Goal: Information Seeking & Learning: Learn about a topic

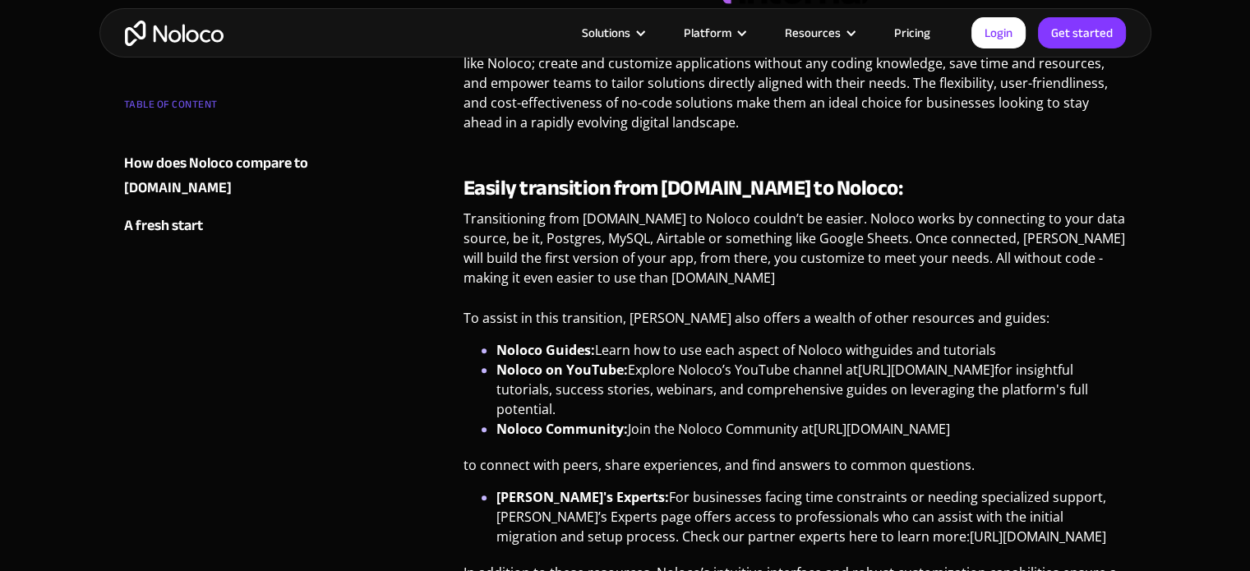
scroll to position [986, 0]
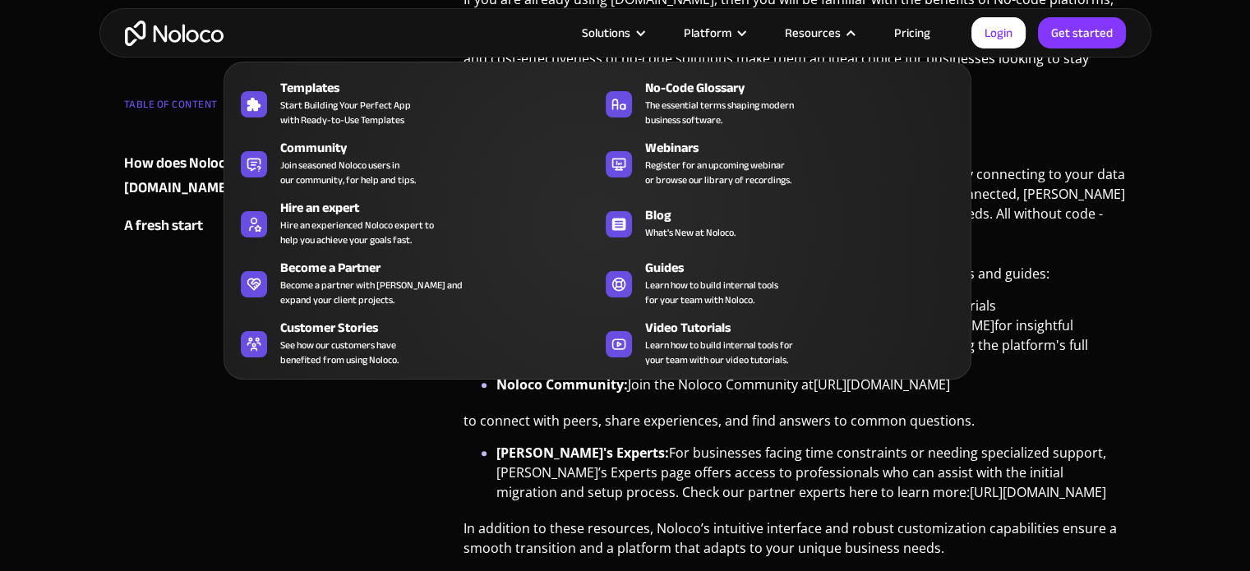
click at [924, 42] on nav "Templates Start Building Your Perfect App with Ready-to-Use Templates No-Code G…" at bounding box center [598, 209] width 748 height 341
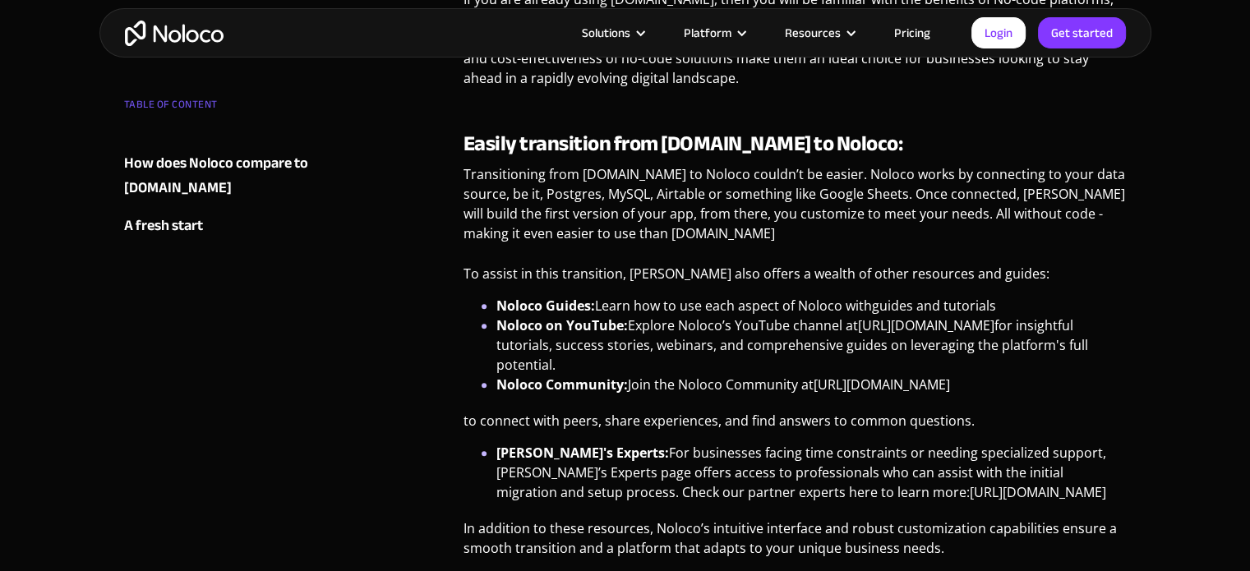
click at [912, 26] on link "Pricing" at bounding box center [912, 32] width 77 height 21
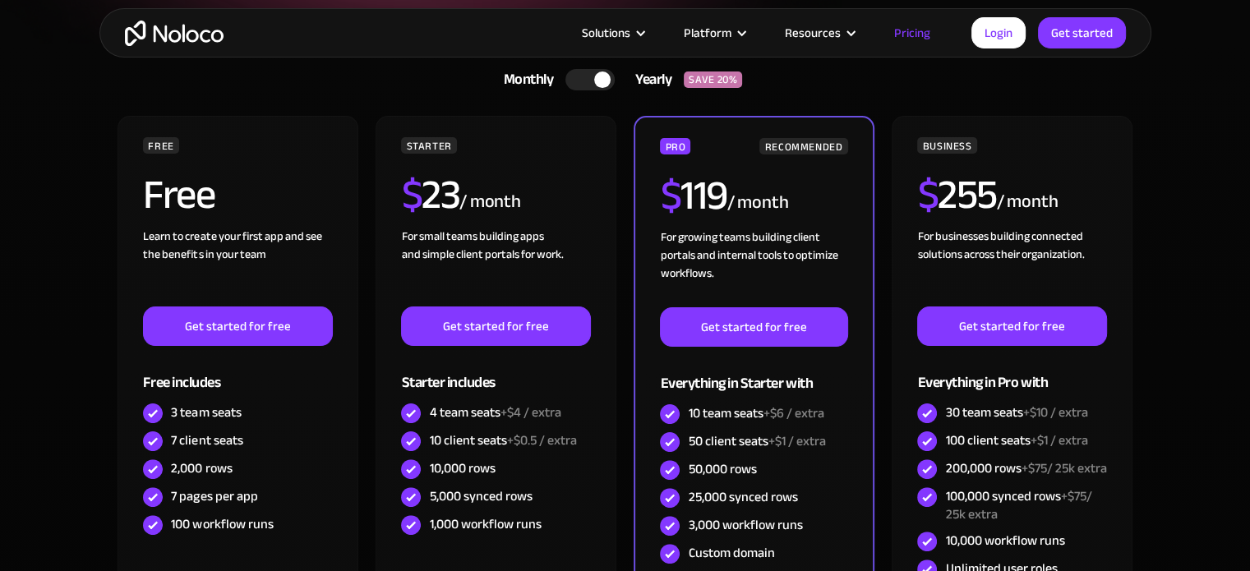
scroll to position [329, 0]
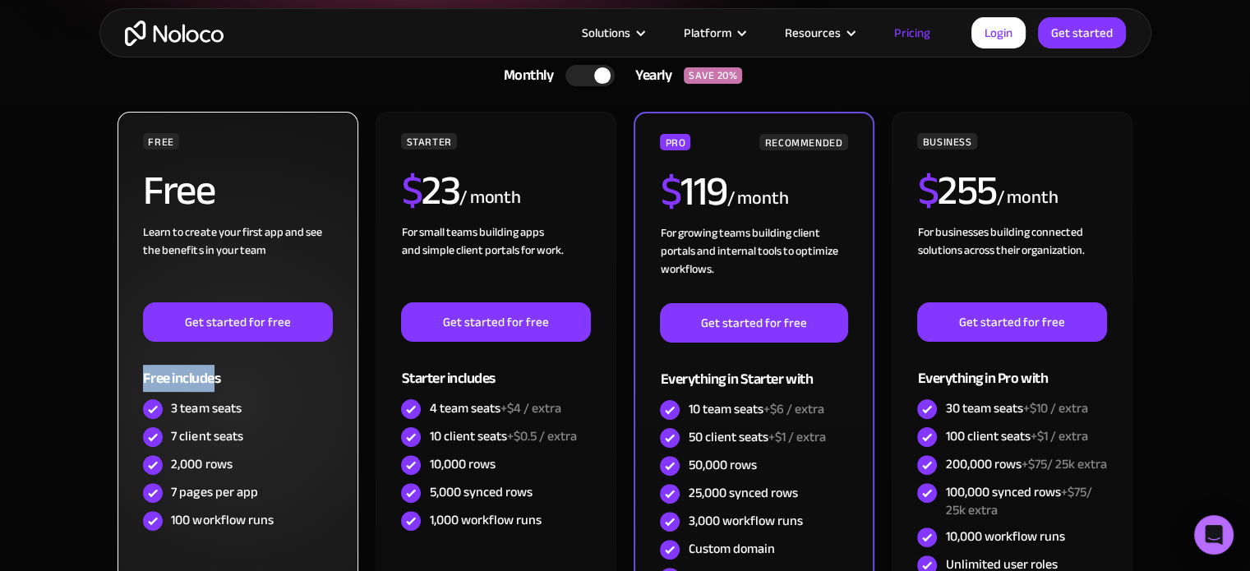
drag, startPoint x: 145, startPoint y: 376, endPoint x: 215, endPoint y: 374, distance: 69.9
click at [215, 374] on div "FREE Free Learn to create your first app and see the benefits in your team ‍ Ge…" at bounding box center [238, 401] width 240 height 579
drag, startPoint x: 171, startPoint y: 408, endPoint x: 289, endPoint y: 411, distance: 118.4
click at [289, 411] on div "3 team seats" at bounding box center [237, 409] width 189 height 28
drag, startPoint x: 177, startPoint y: 427, endPoint x: 312, endPoint y: 436, distance: 136.0
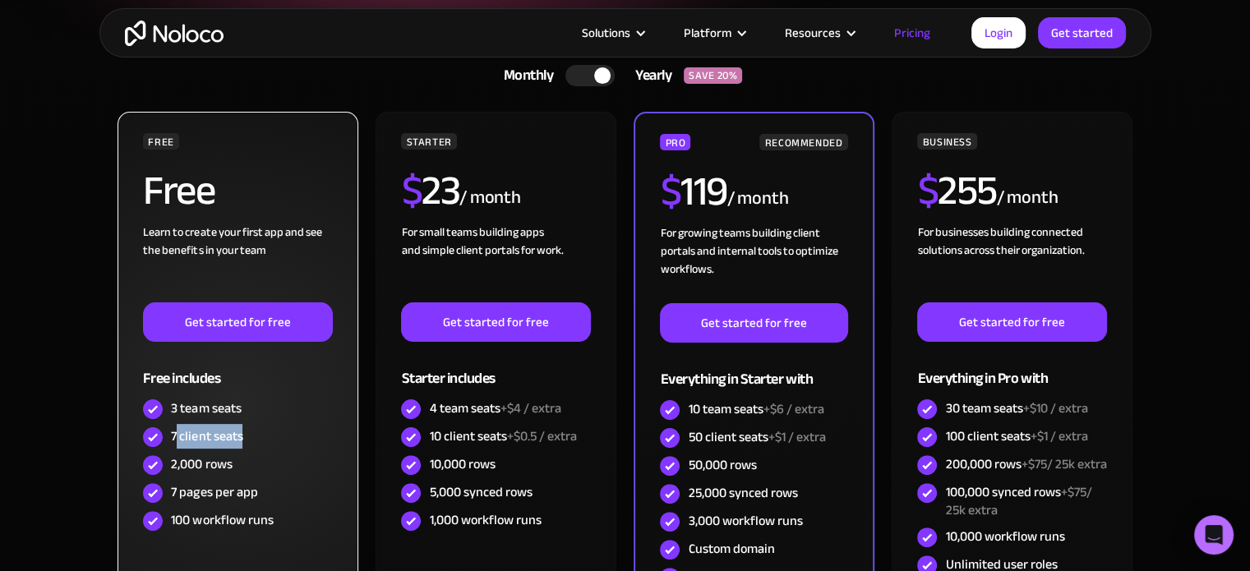
click at [312, 436] on div "7 client seats" at bounding box center [237, 437] width 189 height 28
drag, startPoint x: 191, startPoint y: 464, endPoint x: 299, endPoint y: 465, distance: 108.5
click at [299, 465] on div "2,000 rows" at bounding box center [237, 465] width 189 height 28
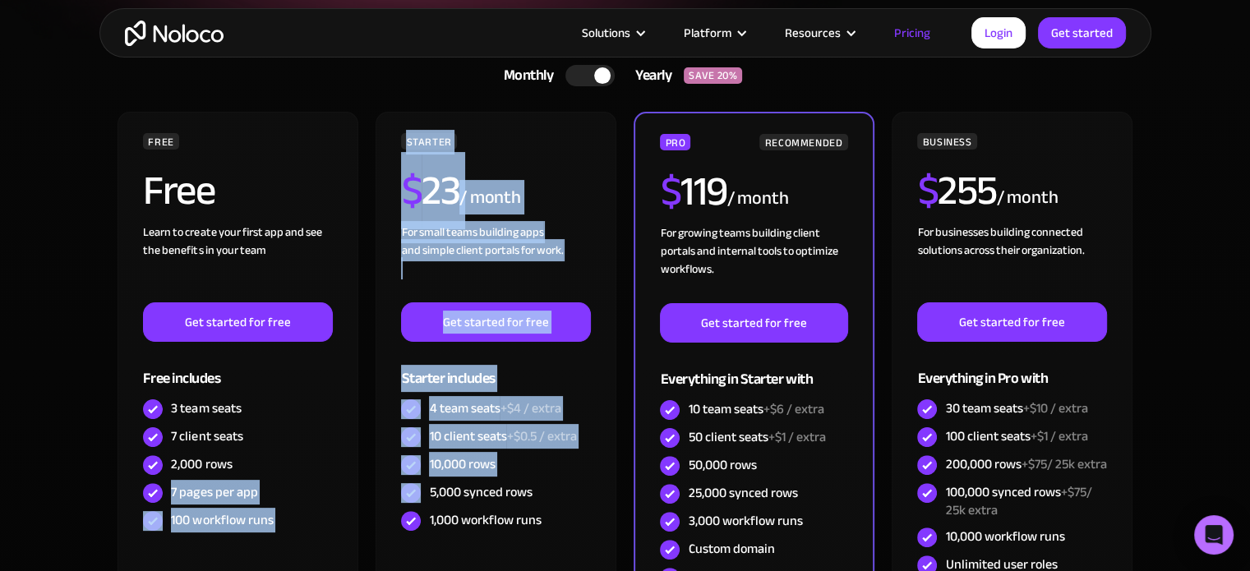
drag, startPoint x: 168, startPoint y: 487, endPoint x: 370, endPoint y: 487, distance: 202.2
click at [371, 487] on div "FREE Free Learn to create your first app and see the benefits in your team ‍ Ge…" at bounding box center [625, 408] width 1019 height 592
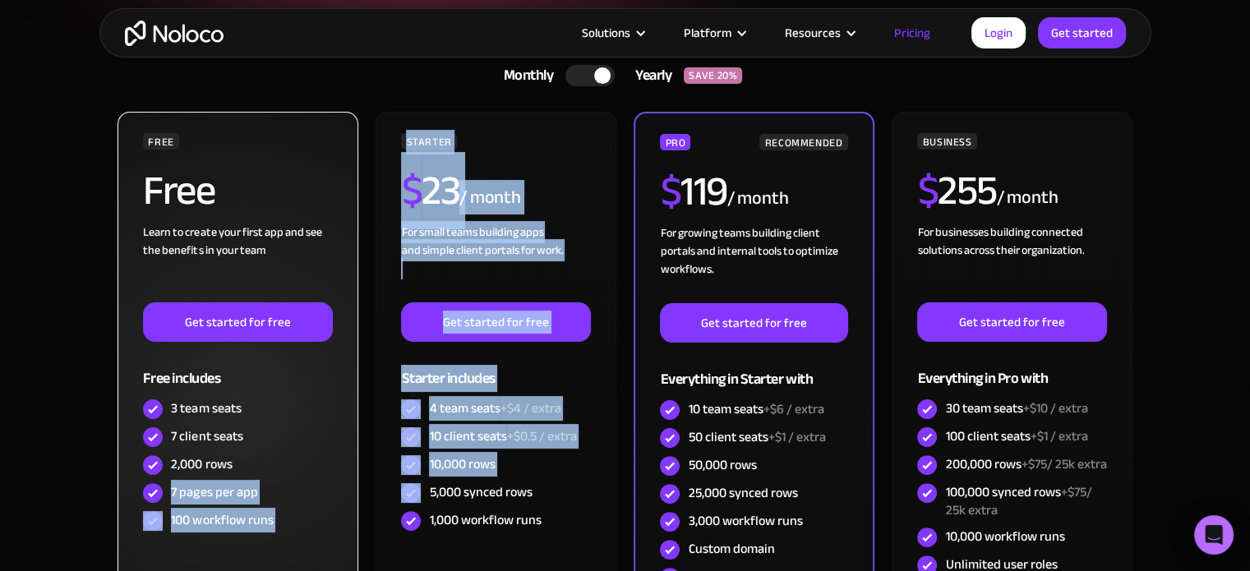
click at [248, 492] on div "7 pages per app" at bounding box center [214, 492] width 86 height 18
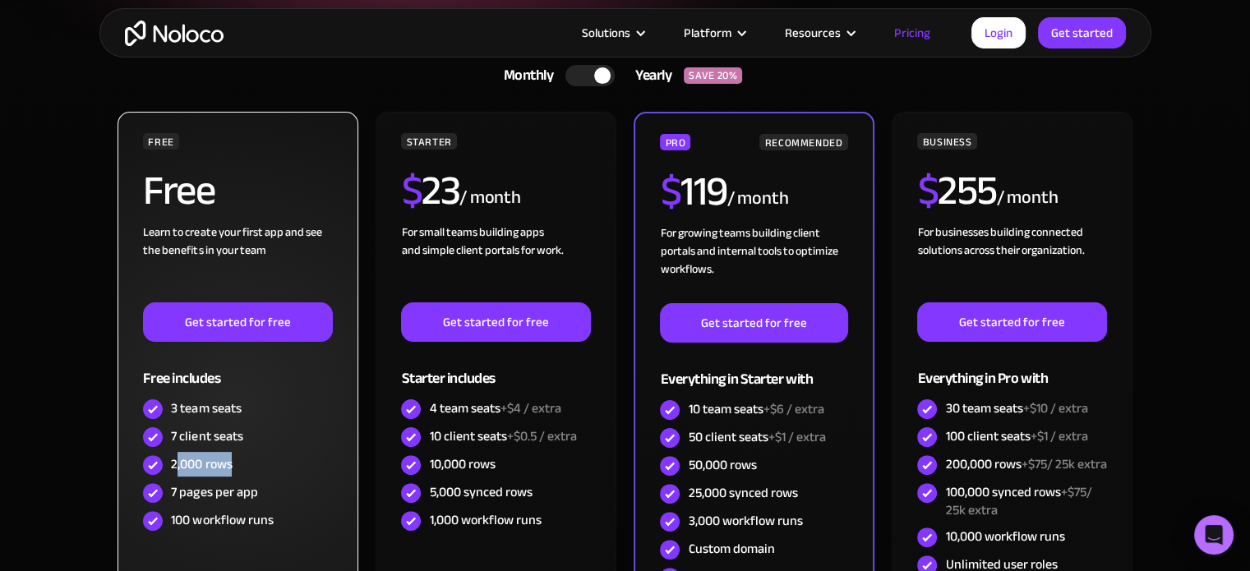
drag, startPoint x: 174, startPoint y: 465, endPoint x: 286, endPoint y: 468, distance: 111.8
click at [286, 468] on div "2,000 rows" at bounding box center [237, 465] width 189 height 28
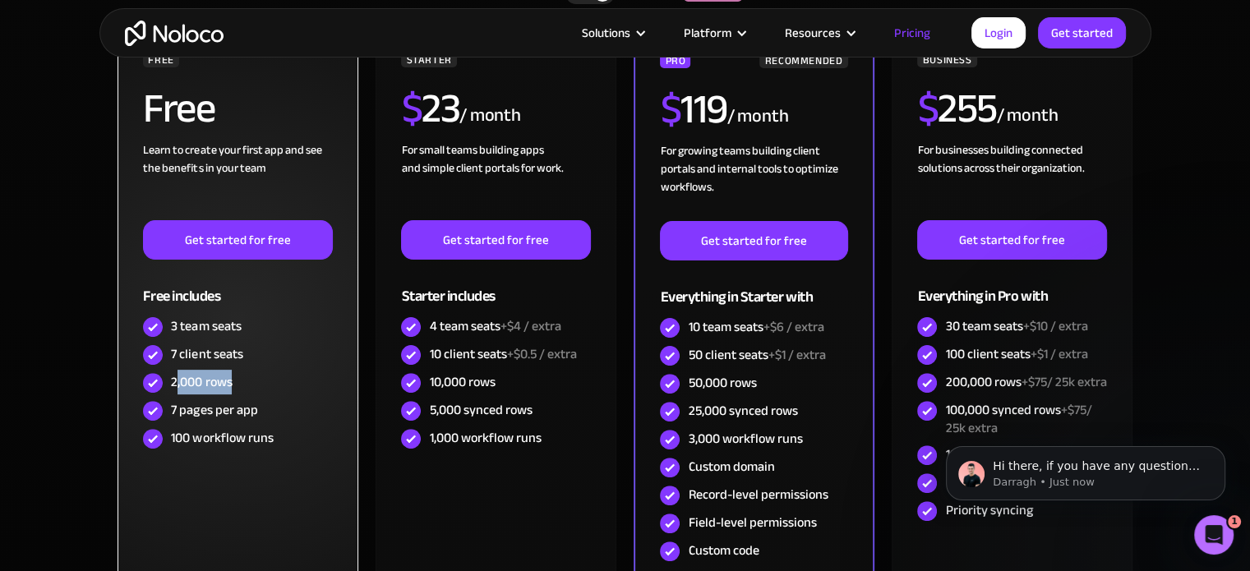
scroll to position [0, 0]
drag, startPoint x: 184, startPoint y: 404, endPoint x: 344, endPoint y: 404, distance: 159.4
click at [344, 404] on div "FREE Free Learn to create your first app and see the benefits in your team ‍ Ge…" at bounding box center [238, 319] width 240 height 579
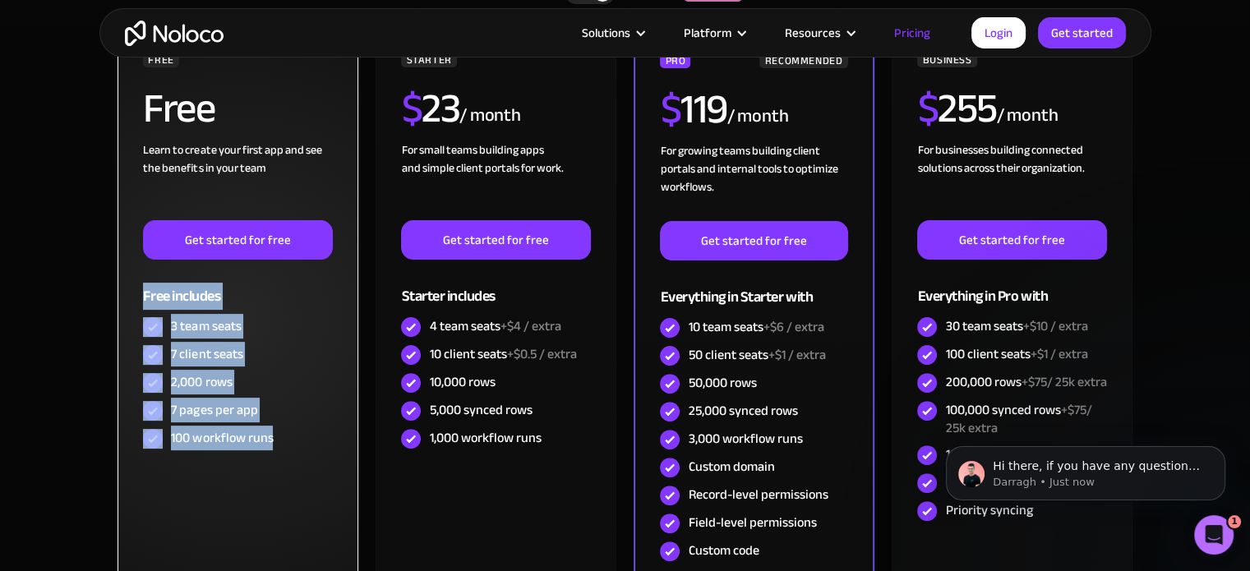
drag, startPoint x: 277, startPoint y: 431, endPoint x: 136, endPoint y: 298, distance: 193.0
click at [136, 298] on div "FREE Free Learn to create your first app and see the benefits in your team ‍ Ge…" at bounding box center [238, 319] width 240 height 579
click at [143, 294] on div "Free includes" at bounding box center [237, 286] width 189 height 53
drag, startPoint x: 143, startPoint y: 294, endPoint x: 262, endPoint y: 423, distance: 175.7
click at [270, 443] on div "FREE Free Learn to create your first app and see the benefits in your team ‍ Ge…" at bounding box center [237, 252] width 189 height 402
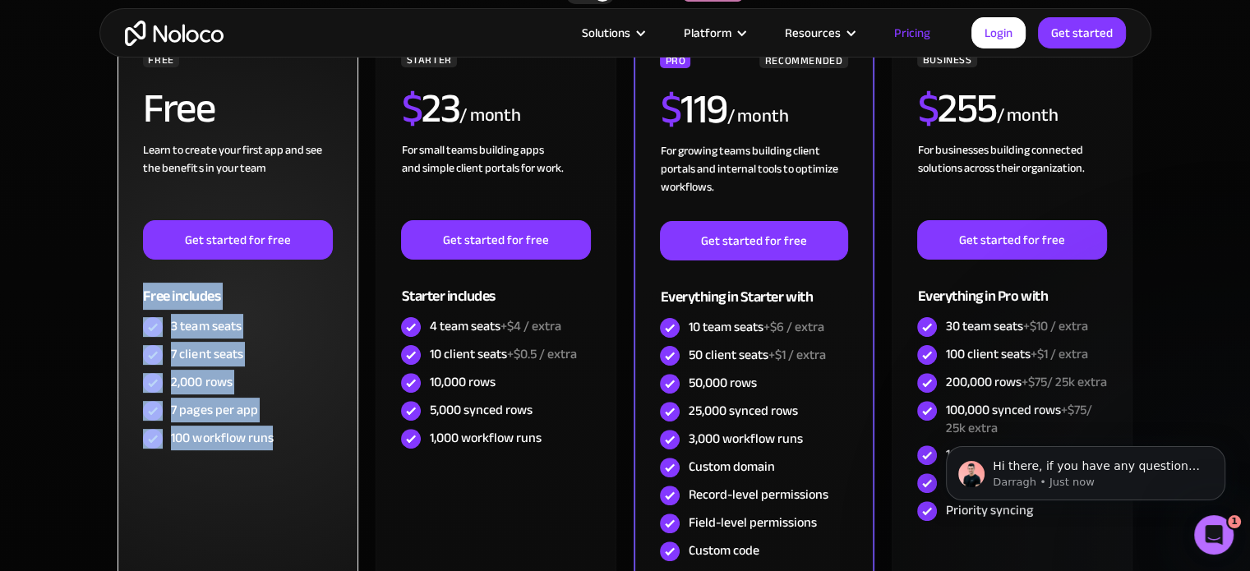
click at [217, 410] on div "7 pages per app" at bounding box center [214, 410] width 86 height 18
